Goal: Information Seeking & Learning: Check status

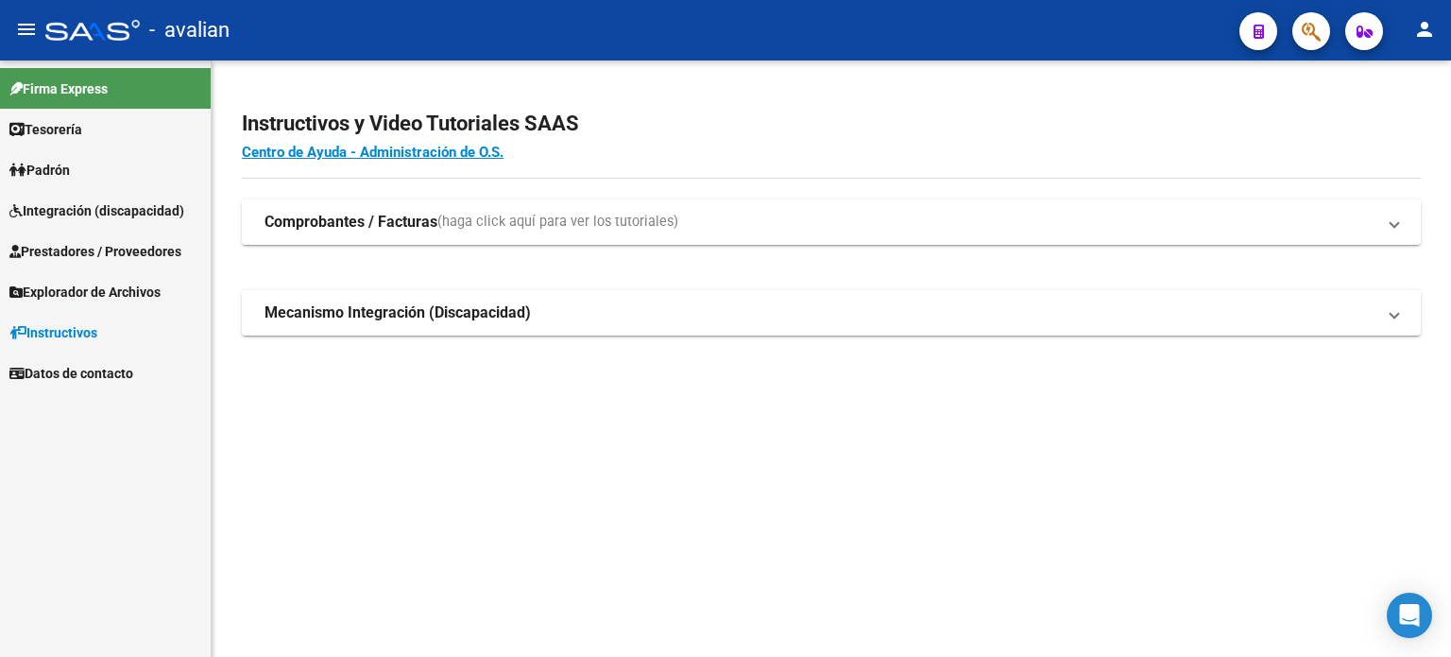
click at [71, 256] on span "Prestadores / Proveedores" at bounding box center [95, 251] width 172 height 21
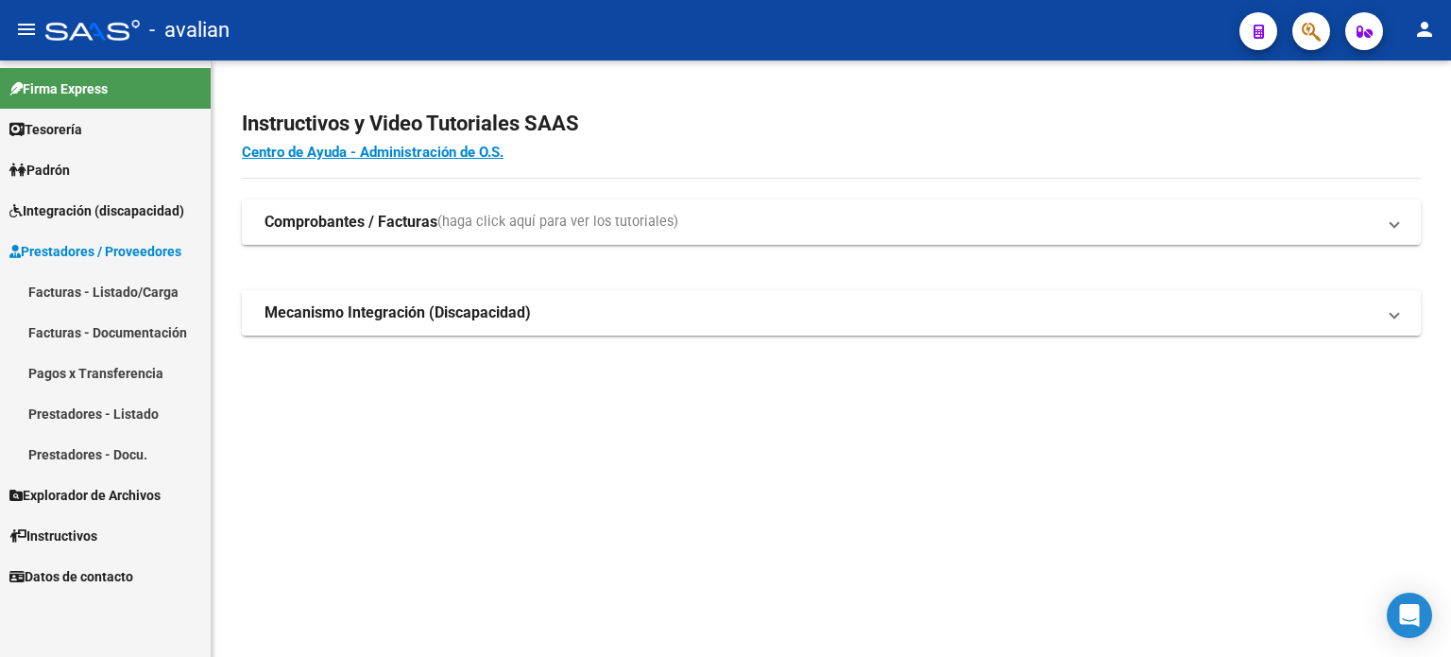
click at [70, 173] on span "Padrón" at bounding box center [39, 170] width 60 height 21
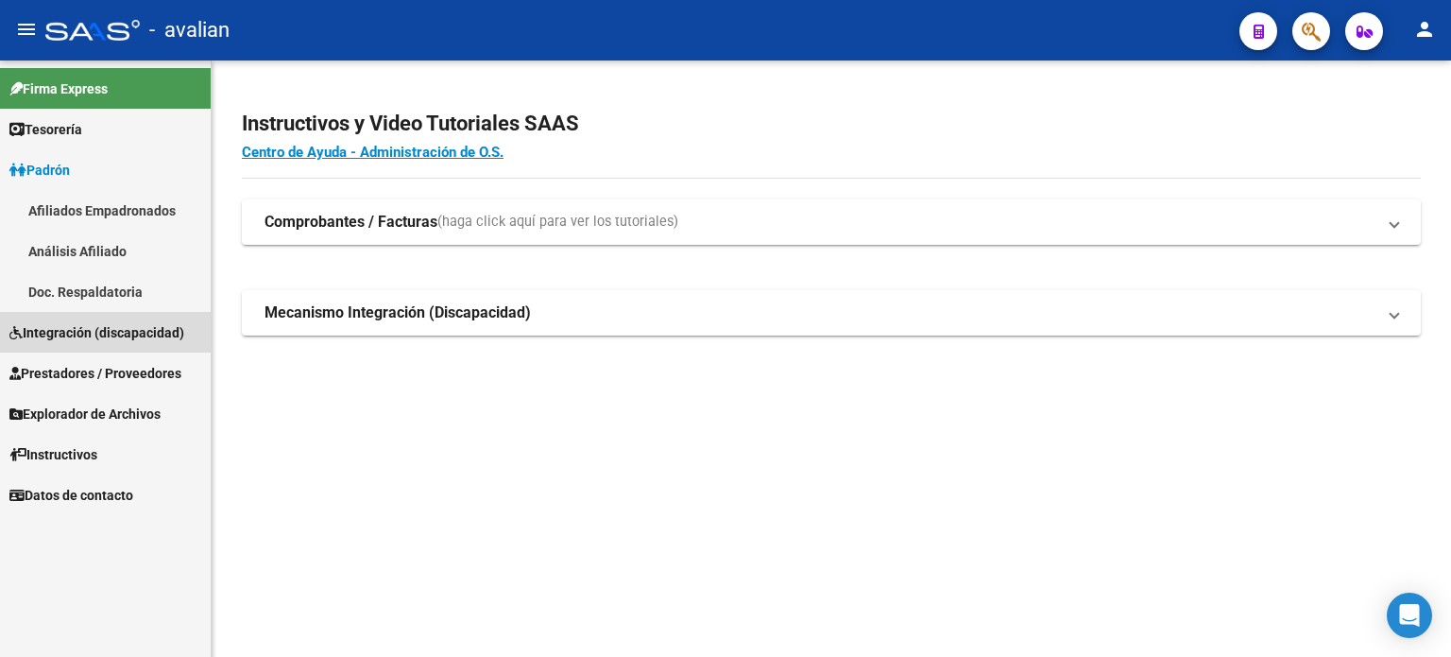
click at [89, 329] on span "Integración (discapacidad)" at bounding box center [96, 332] width 175 height 21
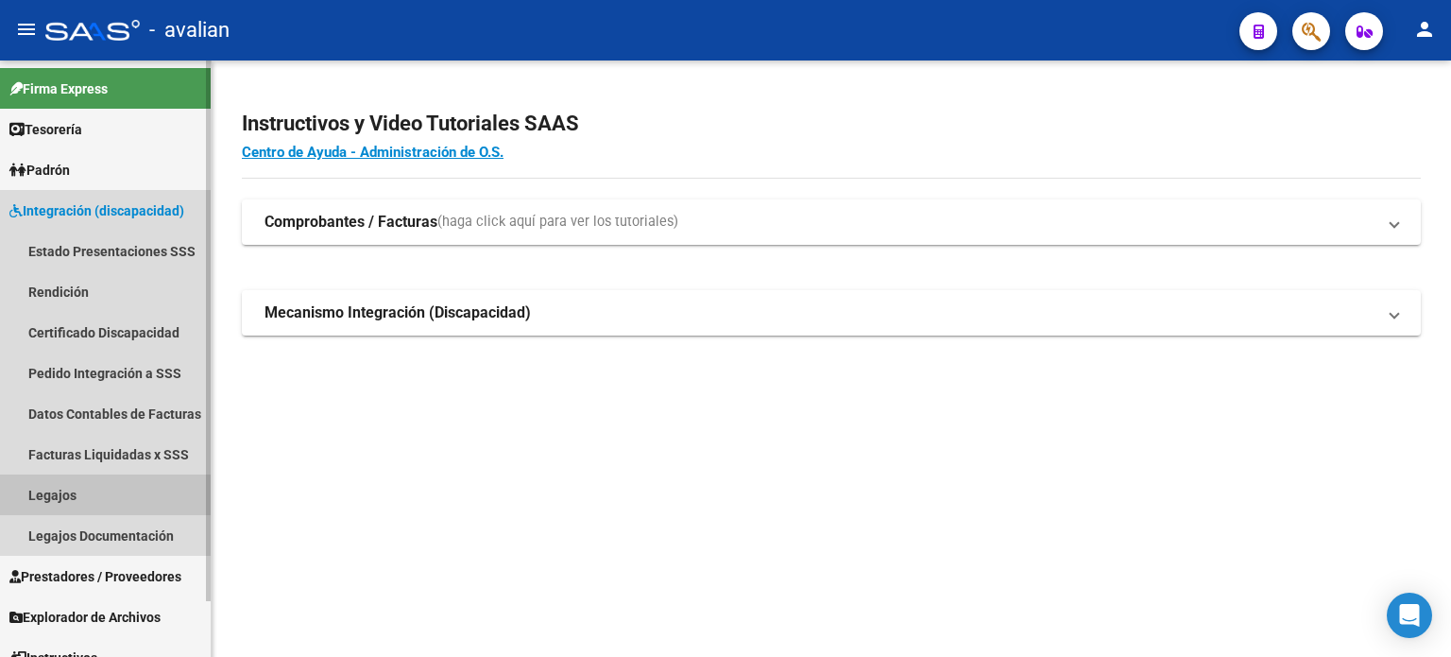
click at [67, 487] on link "Legajos" at bounding box center [105, 494] width 211 height 41
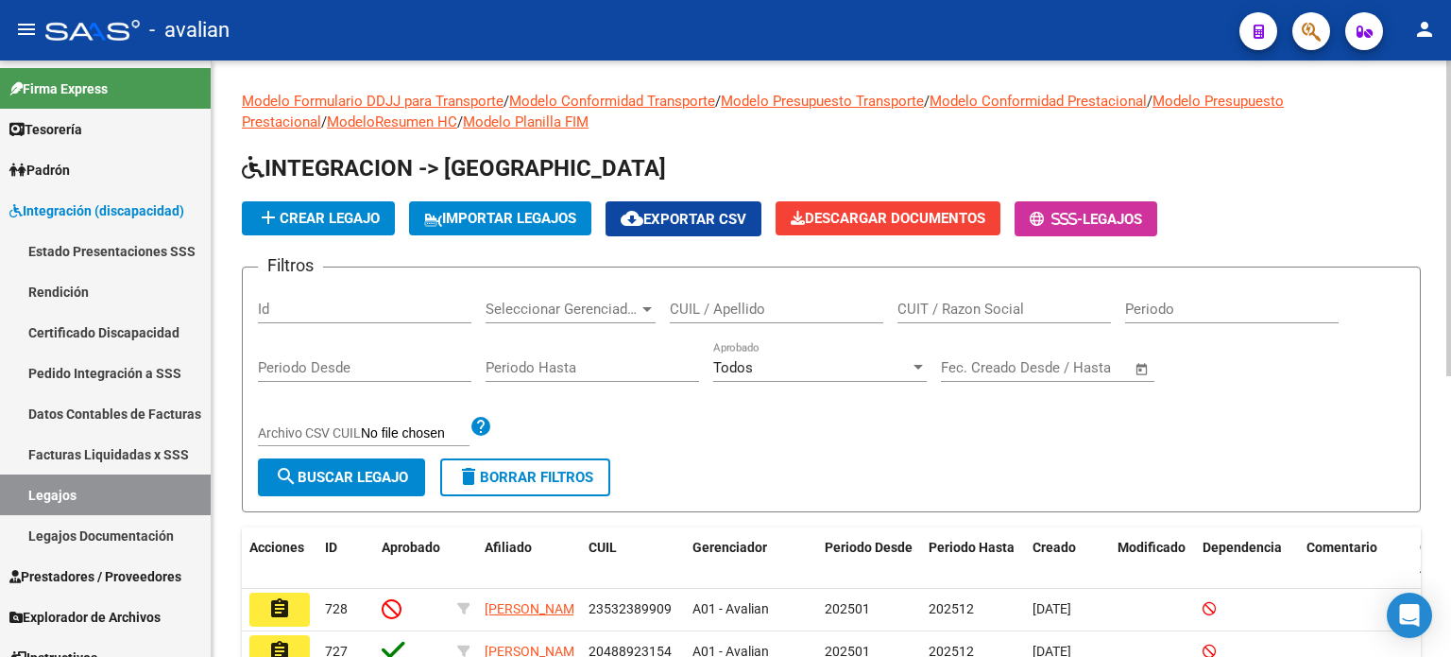
click at [718, 301] on input "CUIL / Apellido" at bounding box center [776, 308] width 213 height 17
paste input "41086395"
type input "41086395"
click at [361, 460] on button "search Buscar Legajo" at bounding box center [341, 477] width 167 height 38
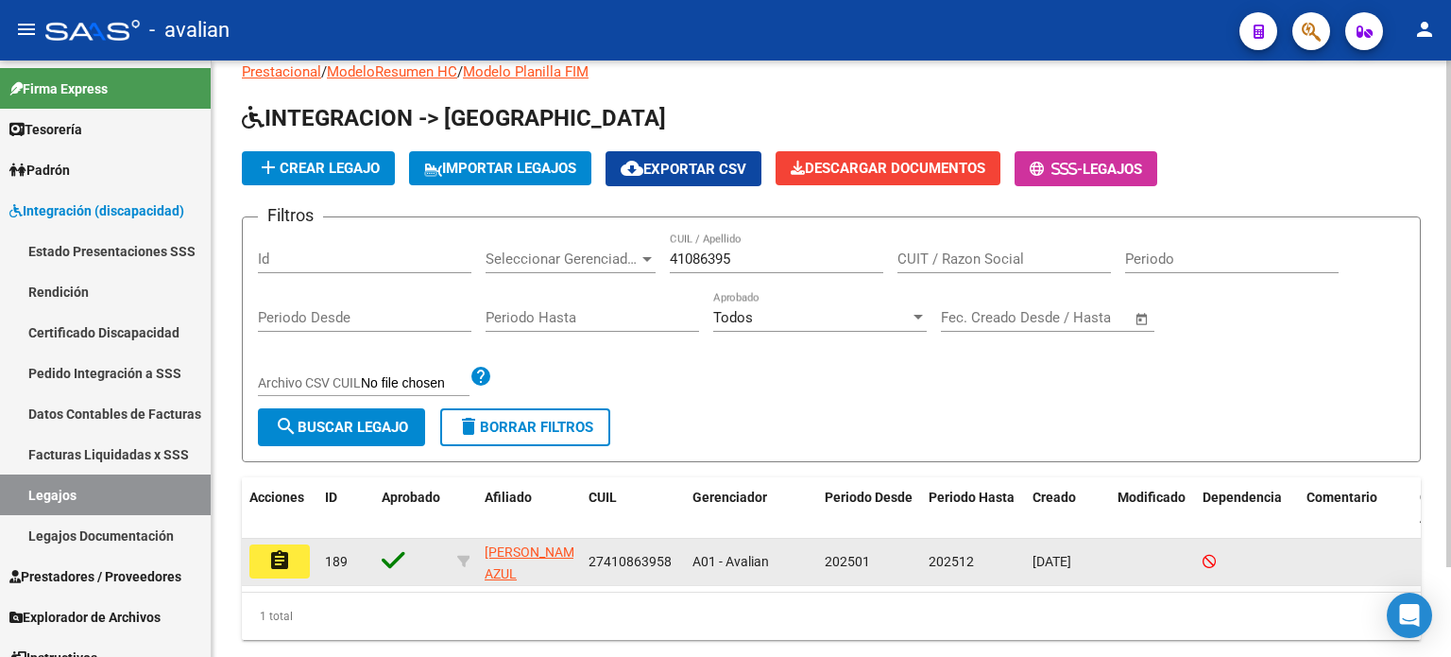
scroll to position [105, 0]
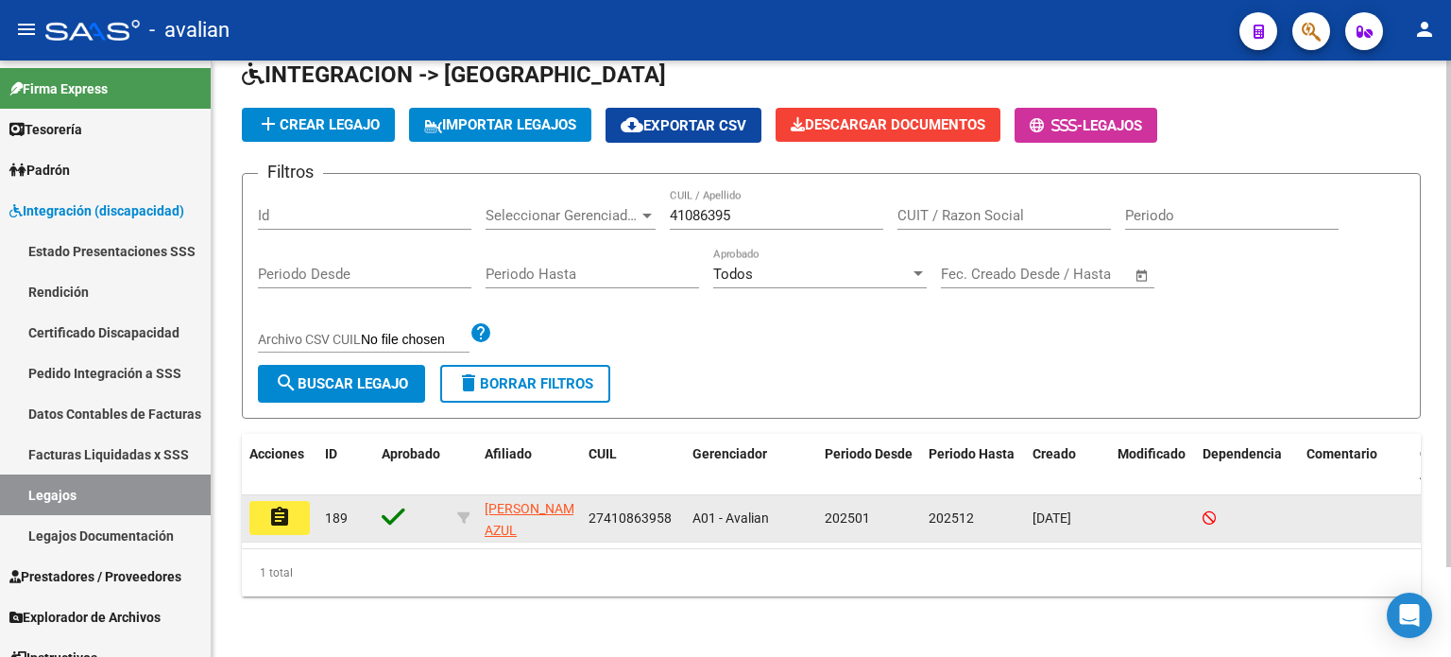
click at [287, 505] on mat-icon "assignment" at bounding box center [279, 516] width 23 height 23
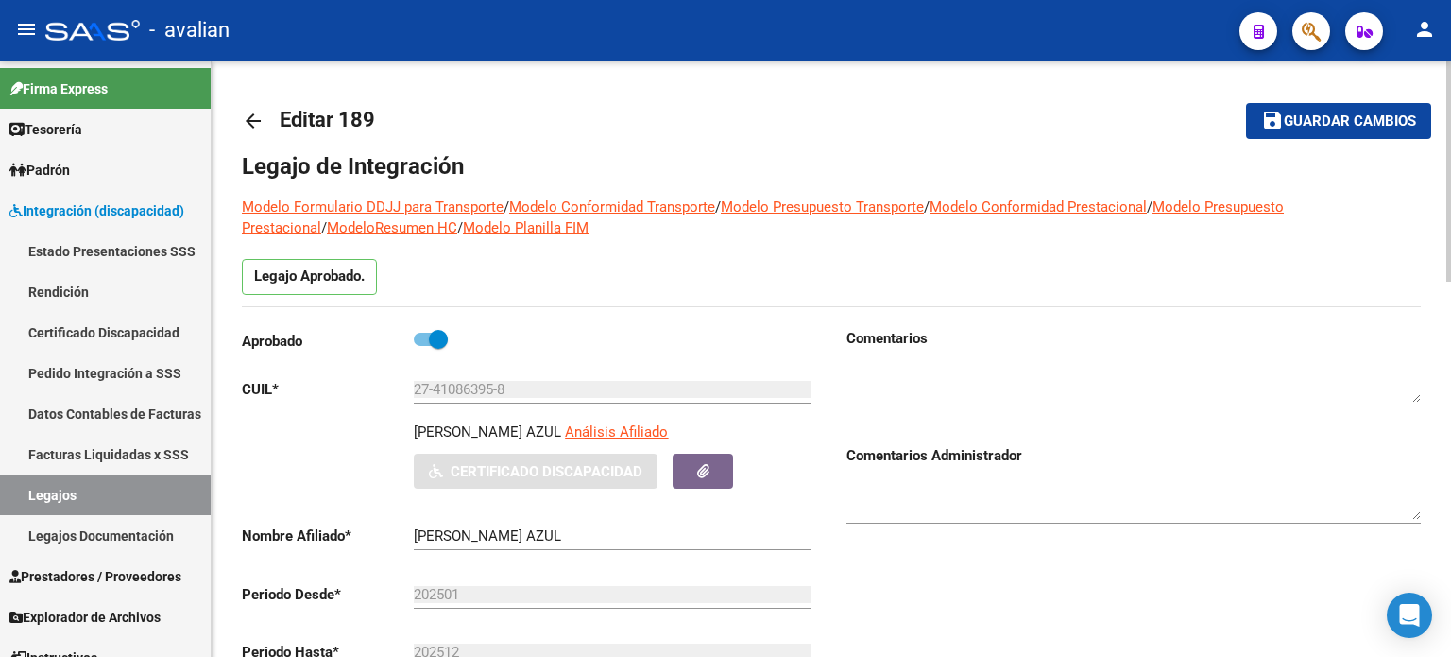
type input "[PERSON_NAME] AZUL"
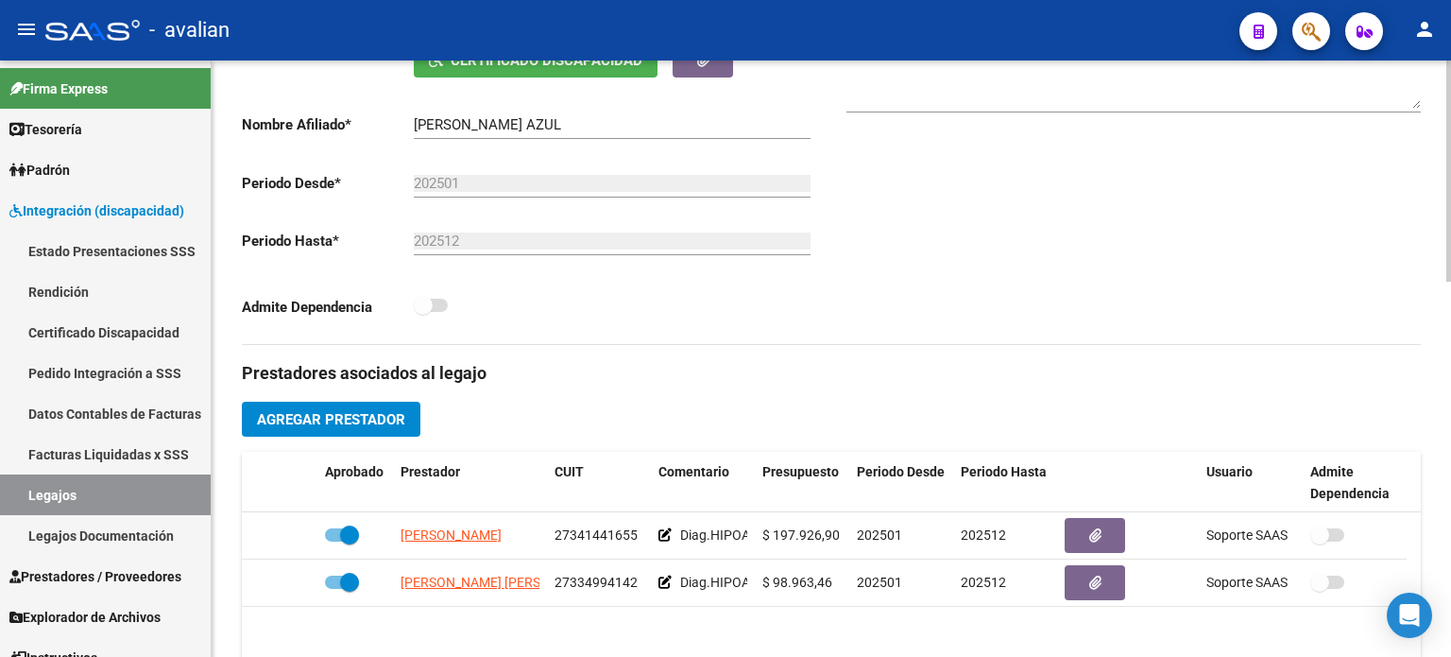
scroll to position [440, 0]
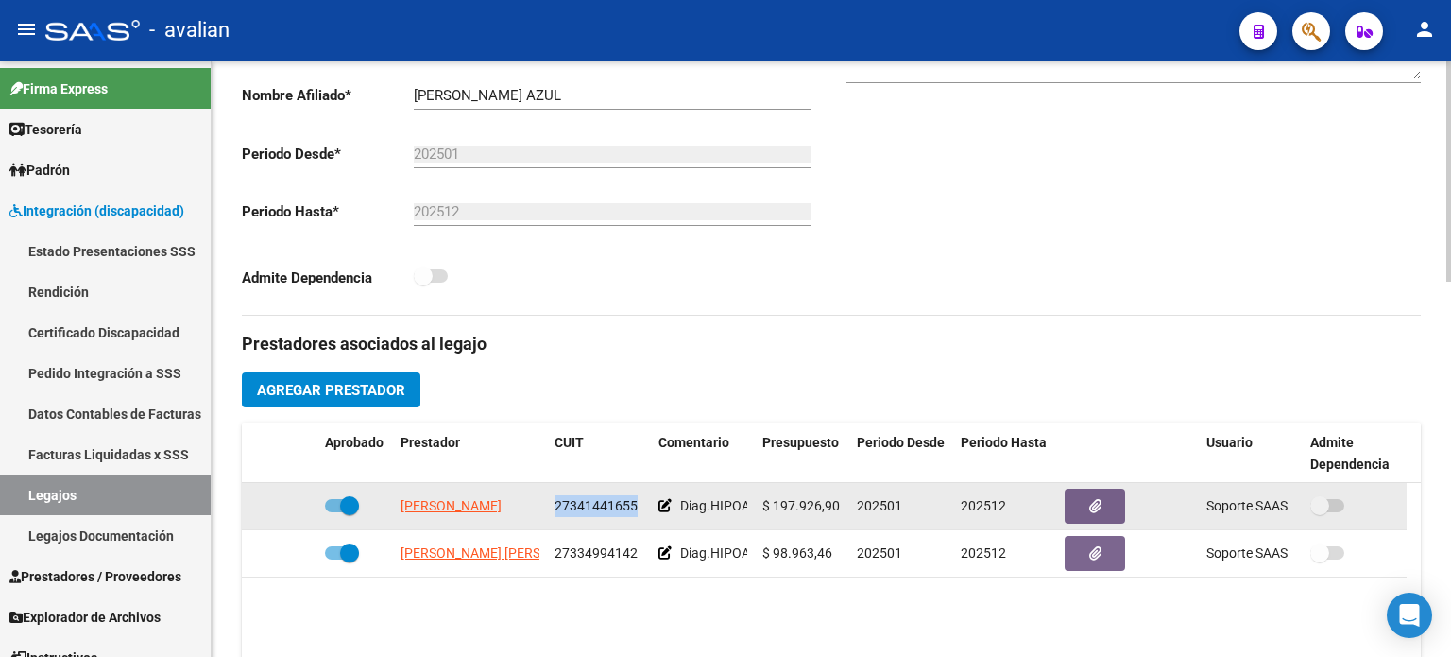
drag, startPoint x: 559, startPoint y: 504, endPoint x: 634, endPoint y: 506, distance: 74.7
click at [634, 506] on span "27341441655" at bounding box center [596, 505] width 83 height 15
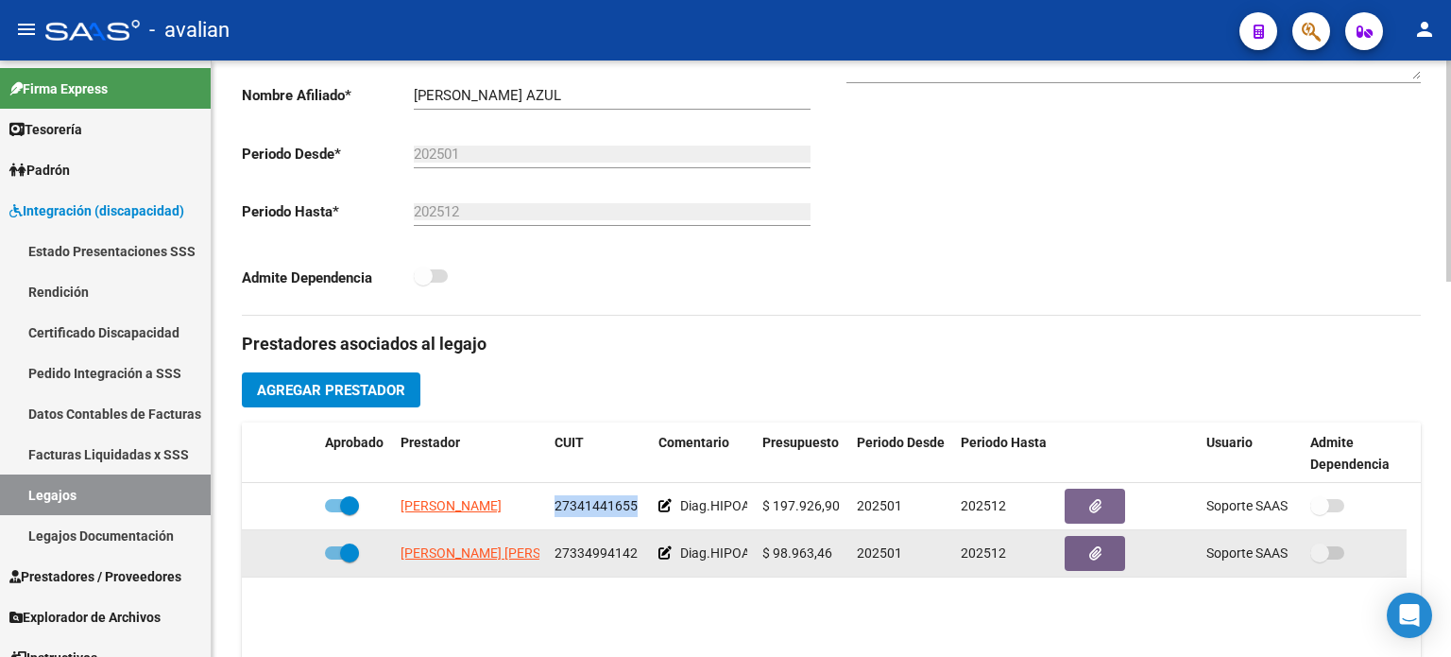
copy span "27341441655"
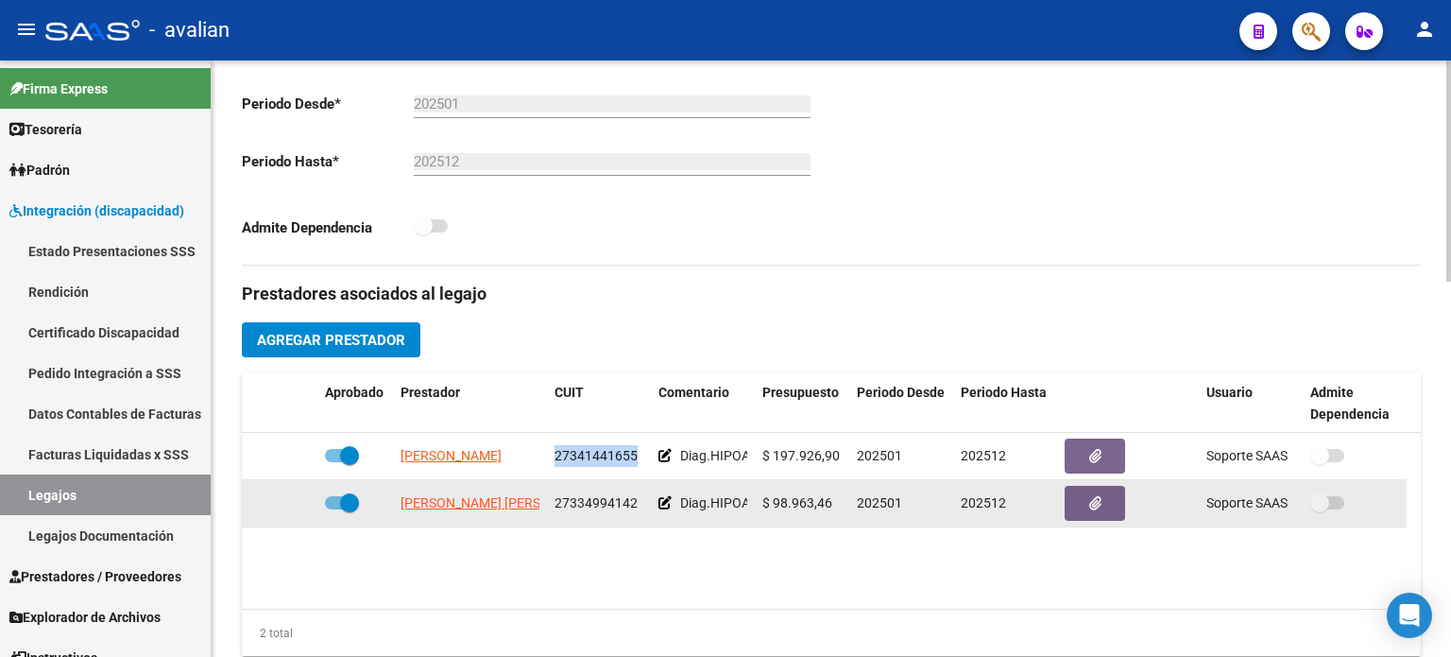
scroll to position [567, 0]
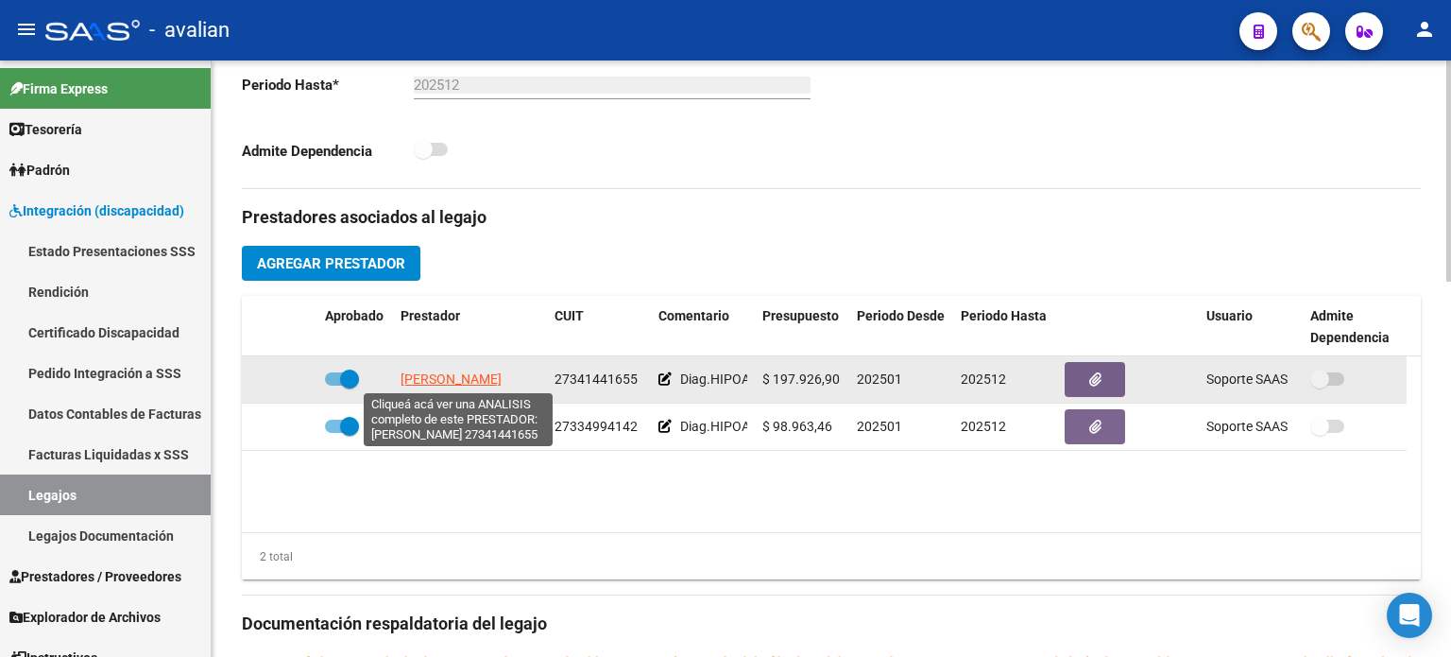
click at [422, 380] on span "[PERSON_NAME]" at bounding box center [451, 378] width 101 height 15
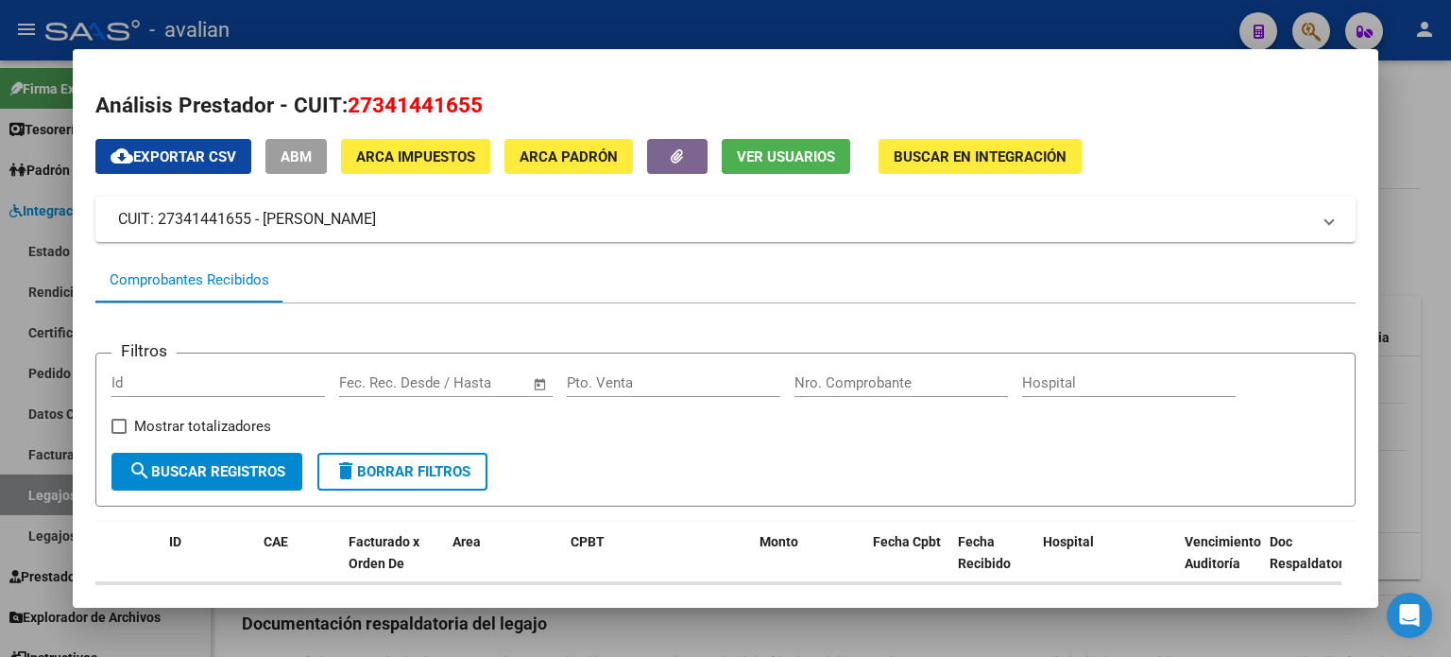
scroll to position [0, 0]
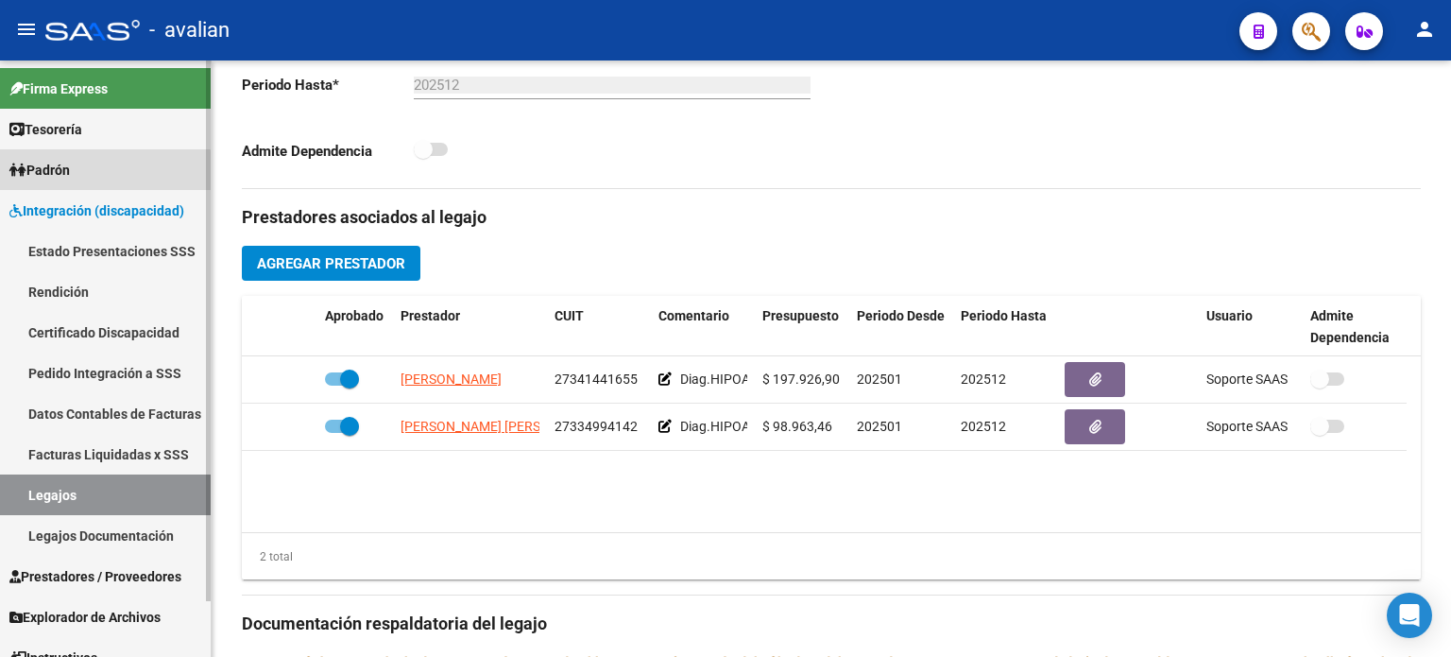
click at [70, 174] on span "Padrón" at bounding box center [39, 170] width 60 height 21
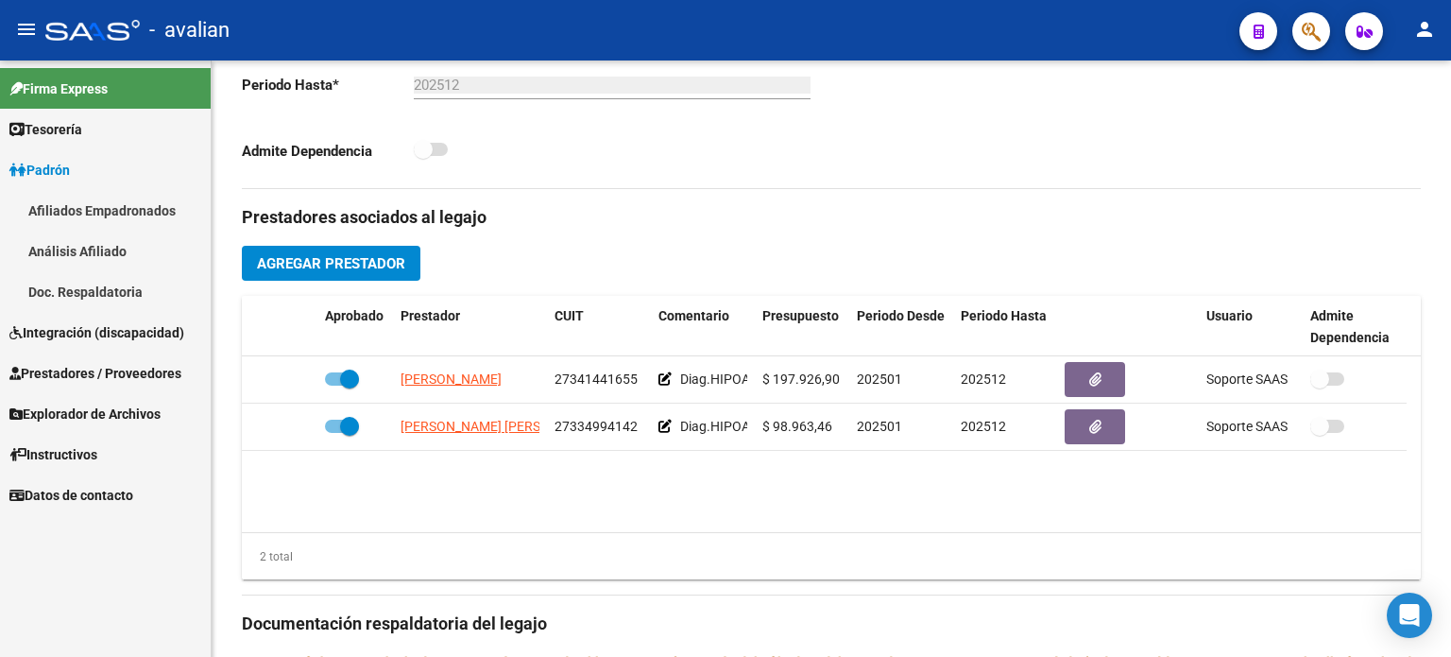
click at [76, 327] on span "Integración (discapacidad)" at bounding box center [96, 332] width 175 height 21
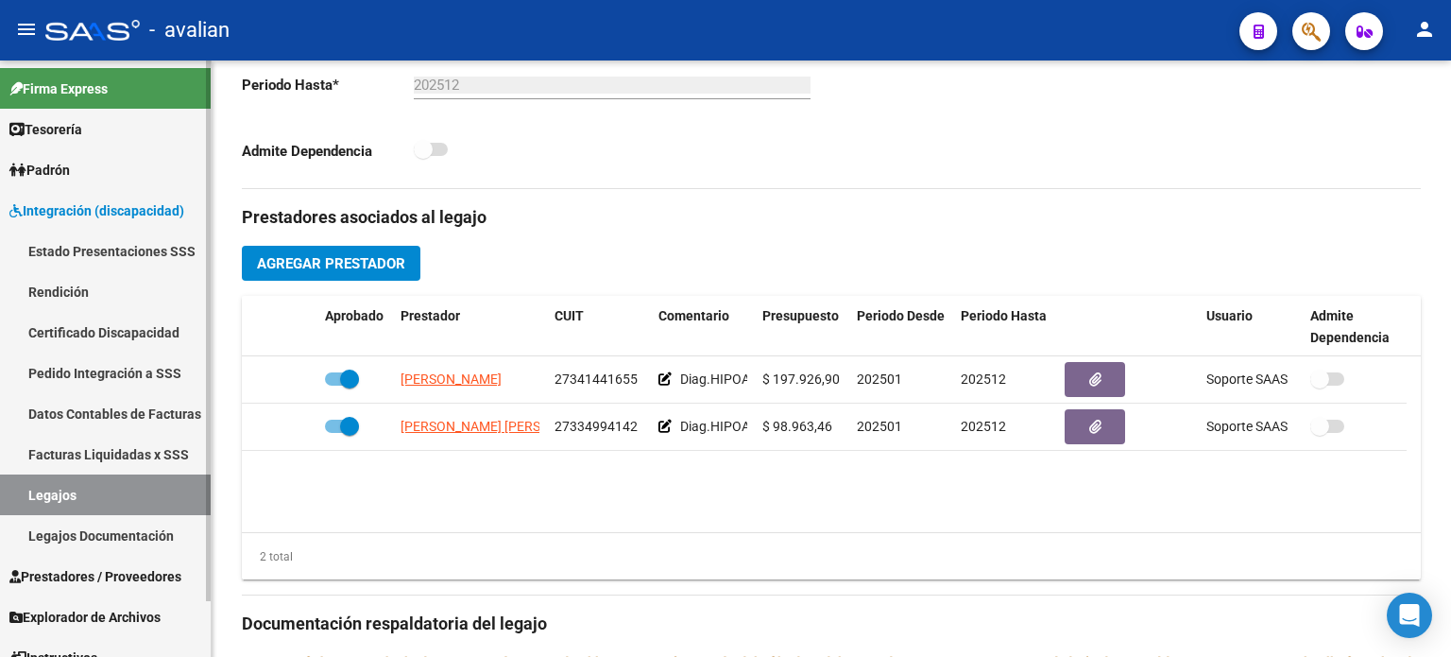
click at [121, 247] on link "Estado Presentaciones SSS" at bounding box center [105, 251] width 211 height 41
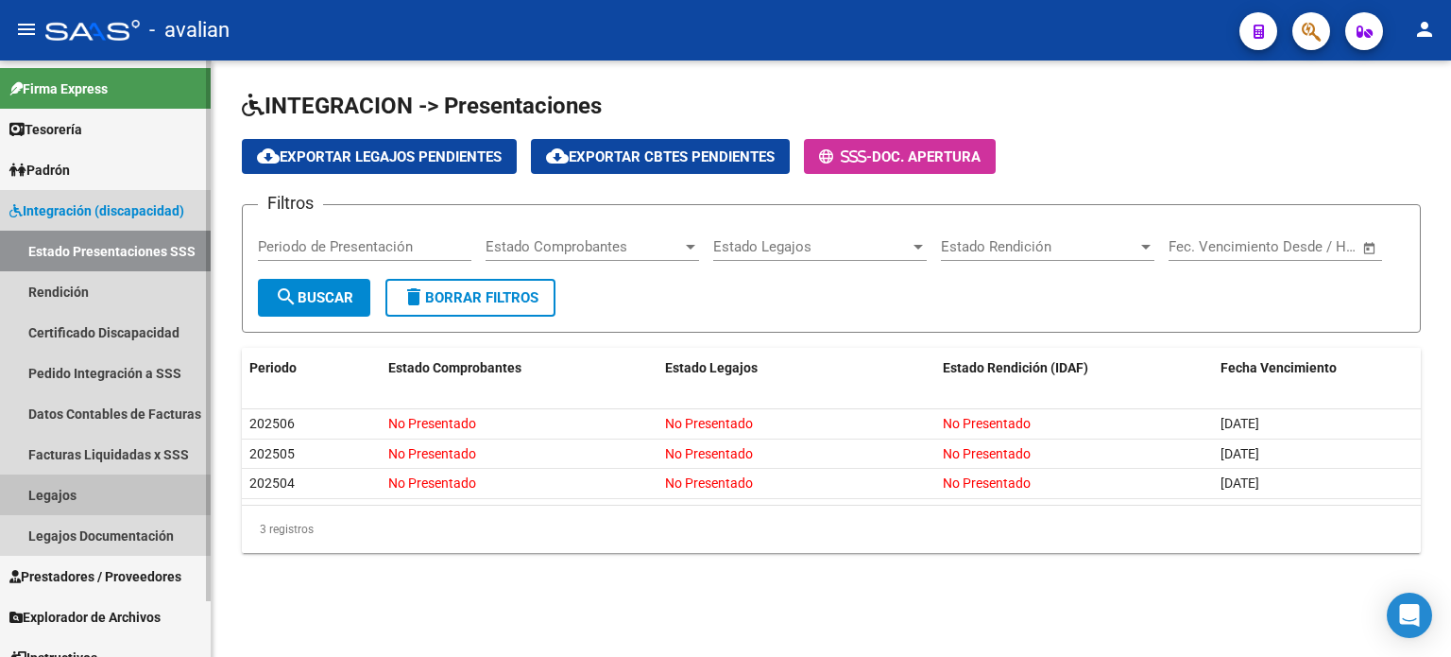
click at [68, 501] on link "Legajos" at bounding box center [105, 494] width 211 height 41
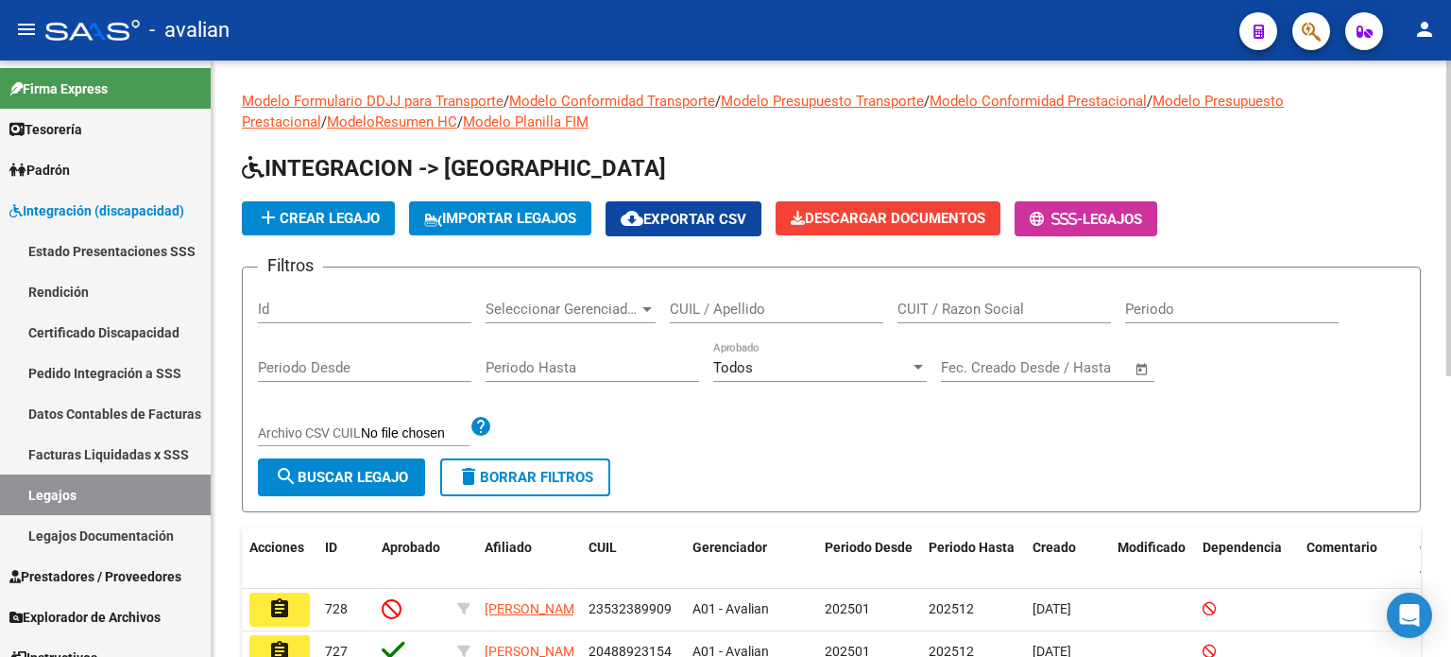
click at [718, 305] on input "CUIL / Apellido" at bounding box center [776, 308] width 213 height 17
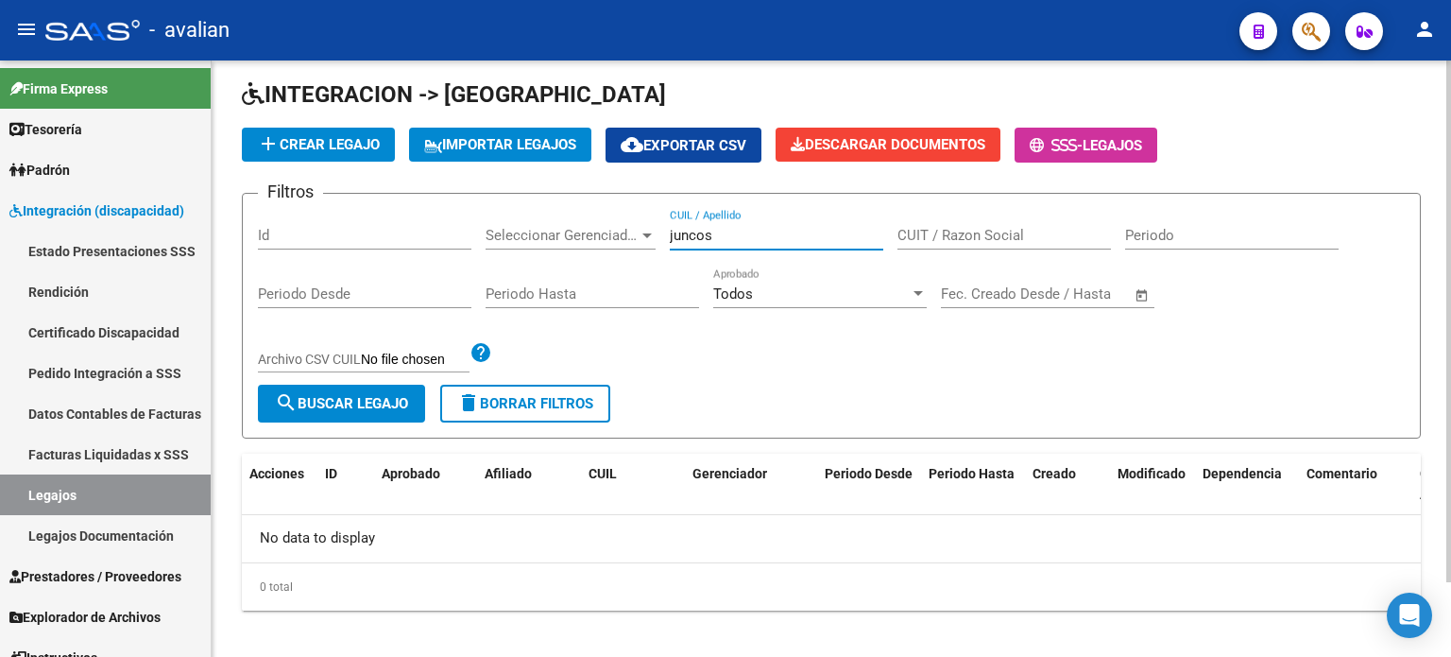
scroll to position [85, 0]
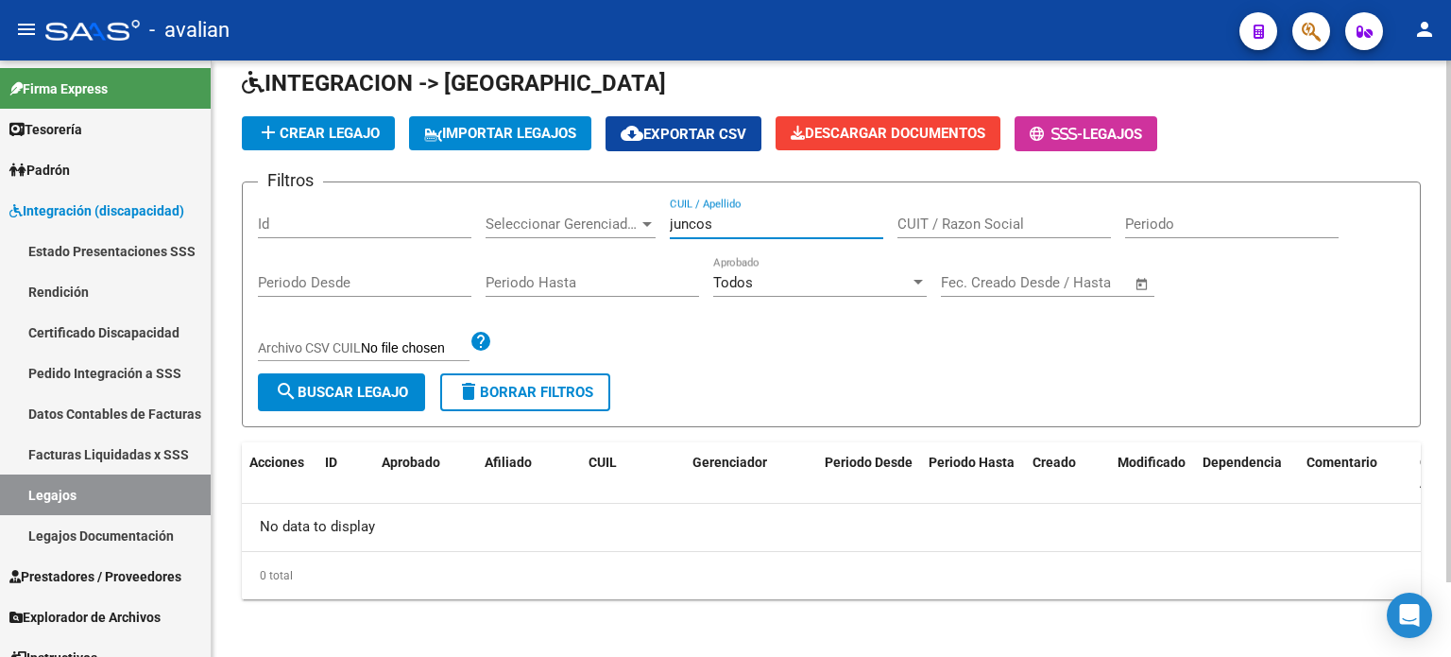
type input "juncos"
